Goal: Information Seeking & Learning: Find specific page/section

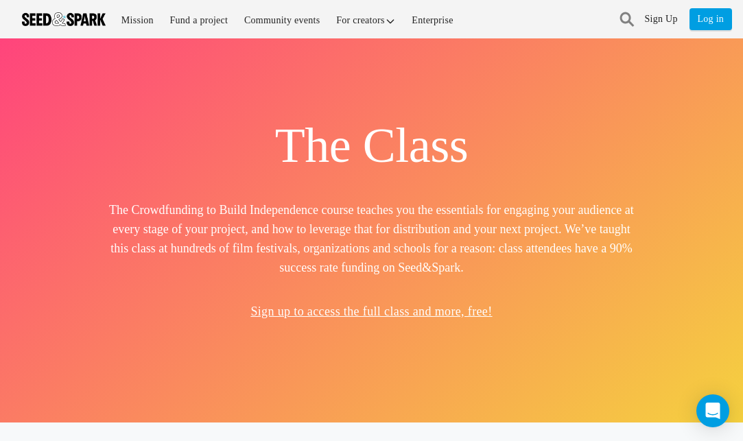
click at [623, 19] on link at bounding box center [627, 20] width 15 height 26
click at [134, 28] on link "Mission" at bounding box center [138, 19] width 46 height 29
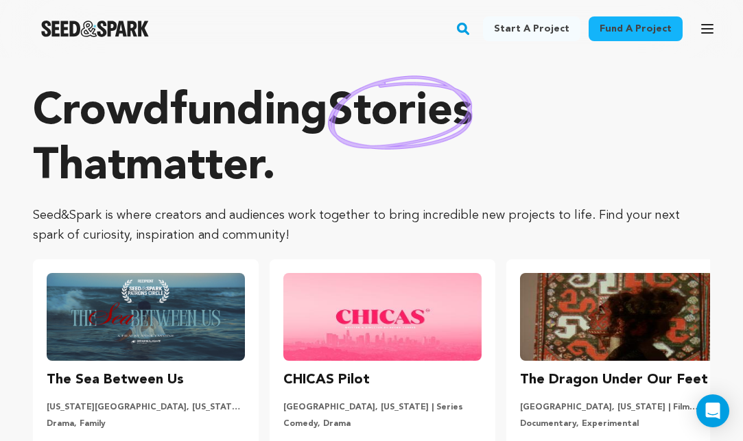
click at [471, 33] on rect "button" at bounding box center [463, 29] width 16 height 16
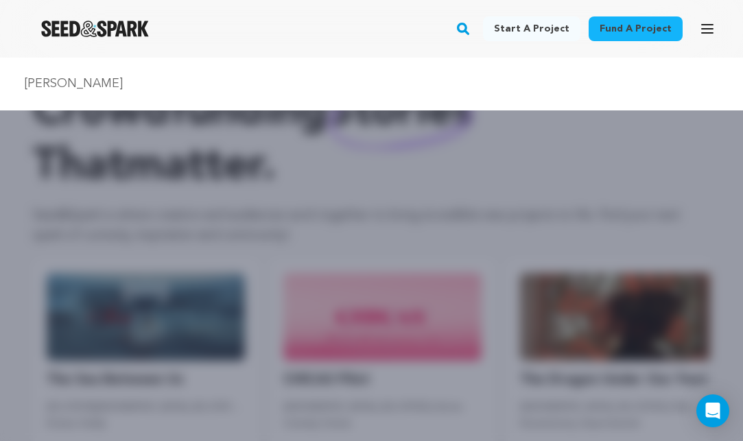
type input "shanra kehl"
